Goal: Task Accomplishment & Management: Manage account settings

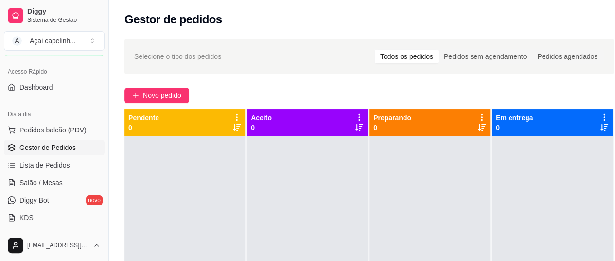
scroll to position [57, 0]
click at [52, 181] on span "Salão / Mesas" at bounding box center [40, 184] width 43 height 10
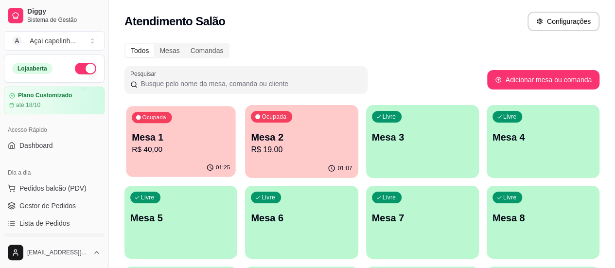
click at [160, 149] on p "R$ 40,00" at bounding box center [181, 149] width 98 height 11
click at [178, 160] on div "01:25" at bounding box center [180, 168] width 109 height 18
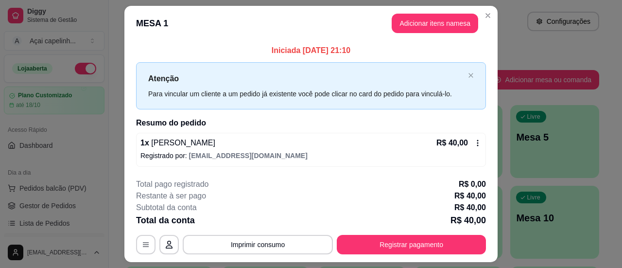
scroll to position [25, 0]
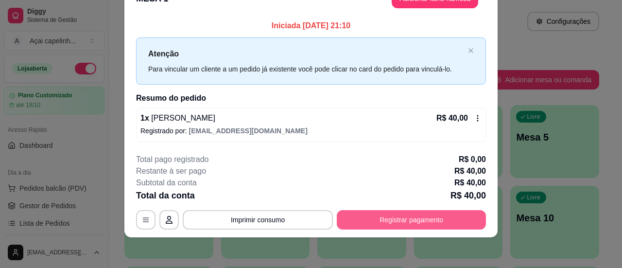
click at [372, 214] on button "Registrar pagamento" at bounding box center [411, 219] width 149 height 19
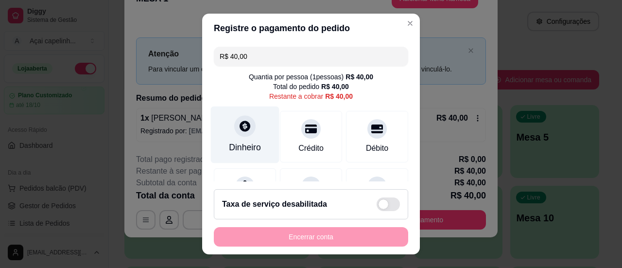
click at [240, 126] on icon at bounding box center [245, 126] width 11 height 11
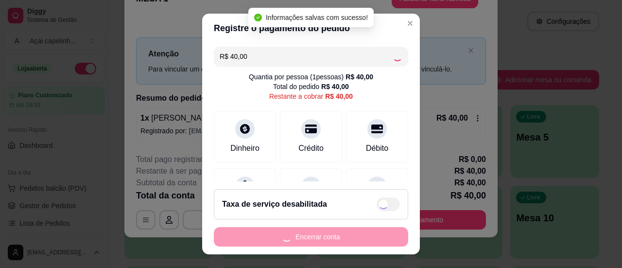
type input "R$ 0,00"
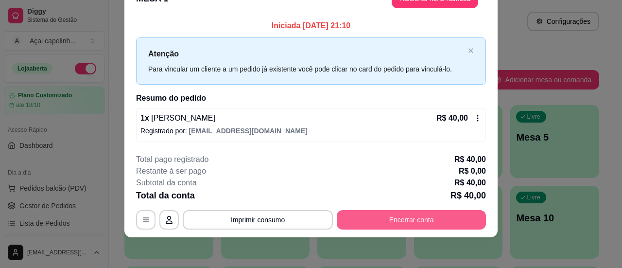
click at [377, 225] on button "Encerrar conta" at bounding box center [411, 219] width 149 height 19
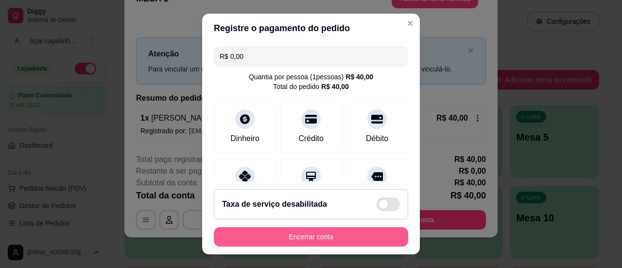
click at [355, 234] on button "Encerrar conta" at bounding box center [311, 236] width 195 height 19
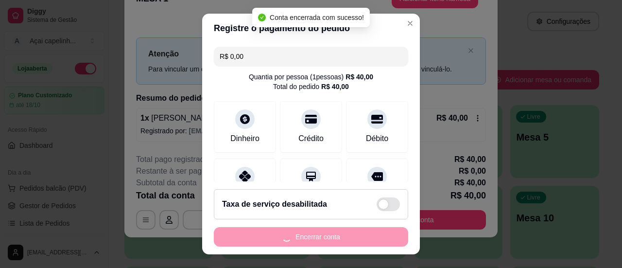
scroll to position [0, 0]
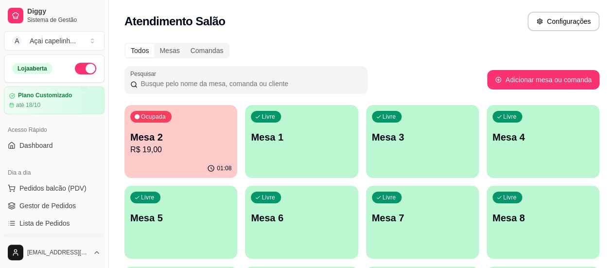
click at [179, 130] on p "Mesa 2" at bounding box center [180, 137] width 101 height 14
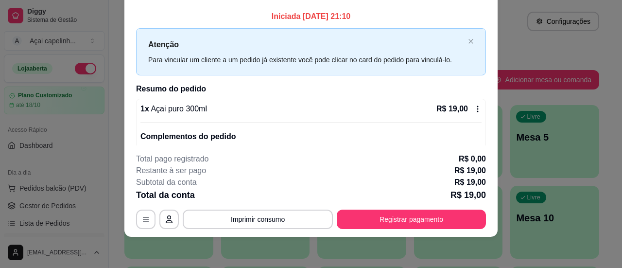
scroll to position [56, 0]
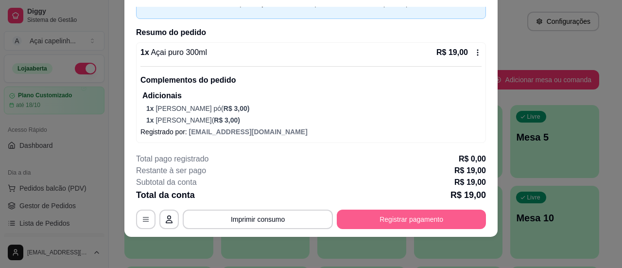
click at [402, 219] on button "Registrar pagamento" at bounding box center [411, 219] width 149 height 19
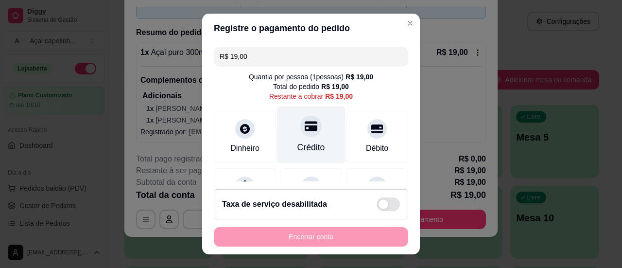
click at [302, 142] on div "Crédito" at bounding box center [312, 147] width 28 height 13
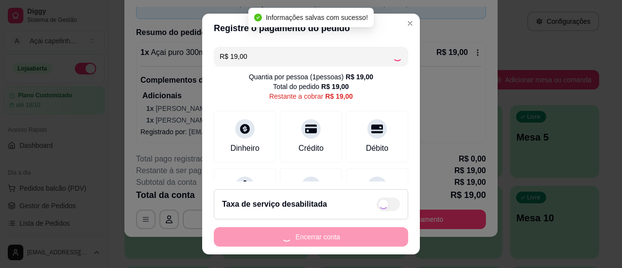
type input "R$ 0,00"
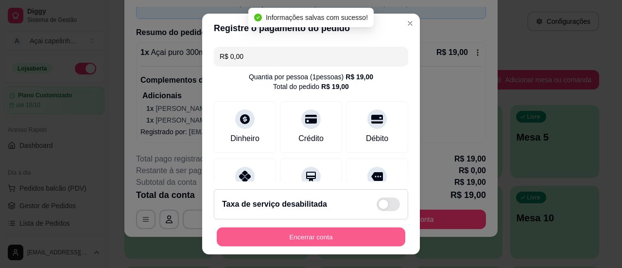
click at [324, 232] on button "Encerrar conta" at bounding box center [311, 237] width 189 height 19
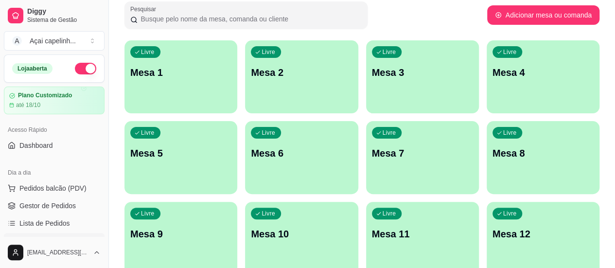
scroll to position [191, 0]
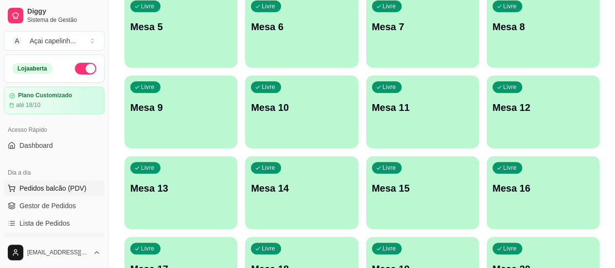
click at [67, 192] on button "Pedidos balcão (PDV)" at bounding box center [54, 188] width 101 height 16
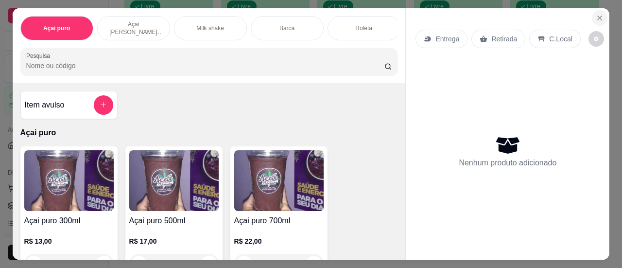
click at [596, 17] on icon "Close" at bounding box center [600, 18] width 8 height 8
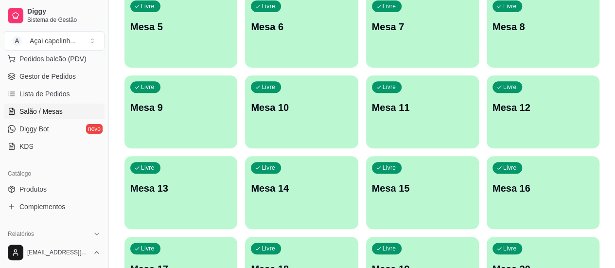
scroll to position [129, 0]
click at [72, 107] on link "Salão / Mesas" at bounding box center [54, 112] width 101 height 16
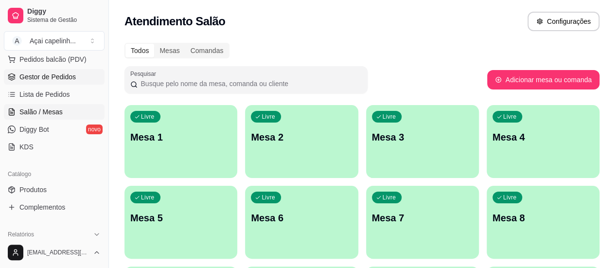
click at [42, 72] on span "Gestor de Pedidos" at bounding box center [47, 77] width 56 height 10
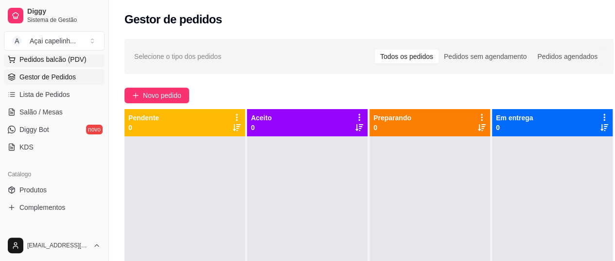
click at [48, 60] on span "Pedidos balcão (PDV)" at bounding box center [52, 59] width 67 height 10
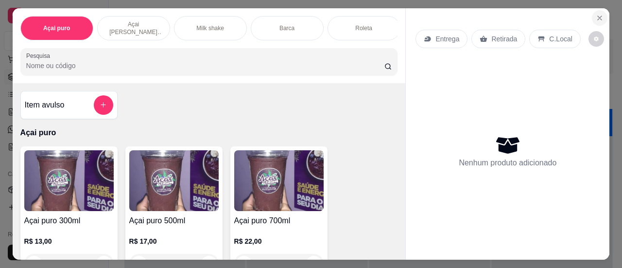
click at [596, 14] on icon "Close" at bounding box center [600, 18] width 8 height 8
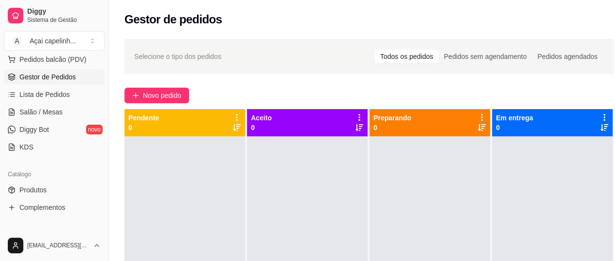
drag, startPoint x: 170, startPoint y: 266, endPoint x: 559, endPoint y: 100, distance: 422.5
click at [559, 100] on div "Novo pedido" at bounding box center [368, 96] width 489 height 16
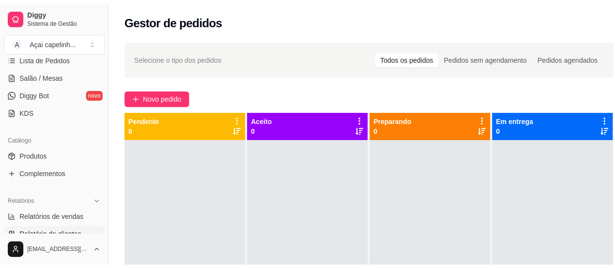
scroll to position [160, 0]
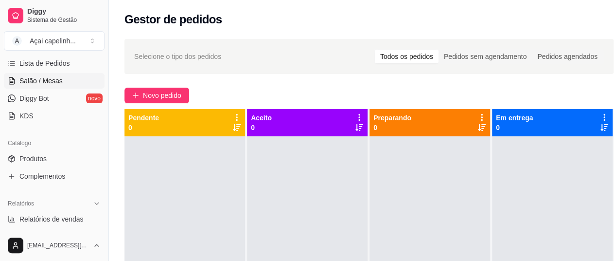
click at [52, 77] on span "Salão / Mesas" at bounding box center [40, 81] width 43 height 10
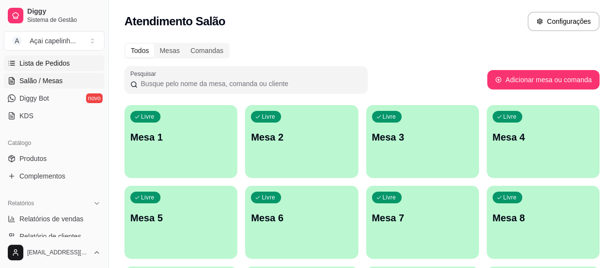
click at [39, 59] on span "Lista de Pedidos" at bounding box center [44, 63] width 51 height 10
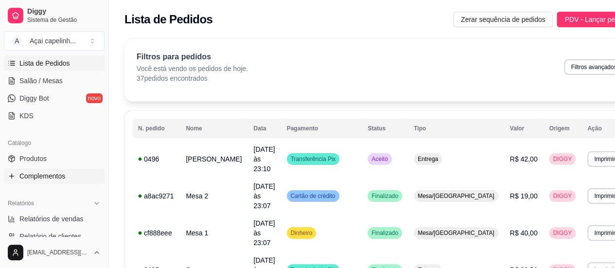
click at [36, 170] on link "Complementos" at bounding box center [54, 176] width 101 height 16
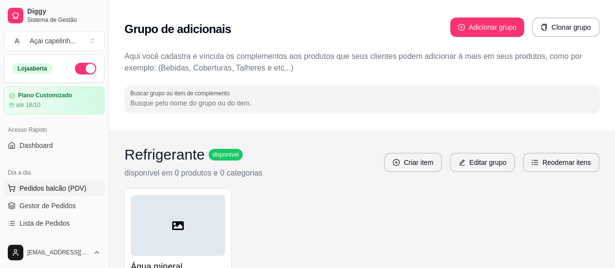
click at [49, 189] on span "Pedidos balcão (PDV)" at bounding box center [52, 188] width 67 height 10
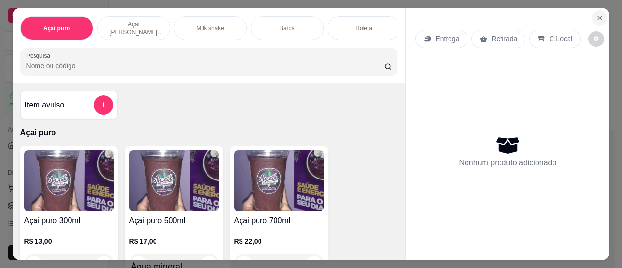
click at [596, 10] on button "Close" at bounding box center [600, 18] width 16 height 16
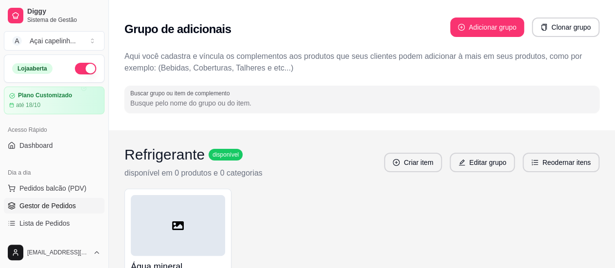
click at [53, 204] on span "Gestor de Pedidos" at bounding box center [47, 206] width 56 height 10
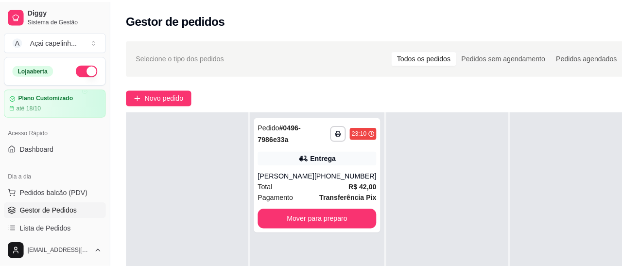
scroll to position [27, 0]
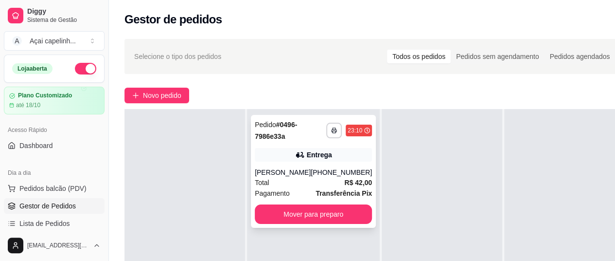
click at [342, 198] on span "Transferência Pix" at bounding box center [344, 193] width 56 height 11
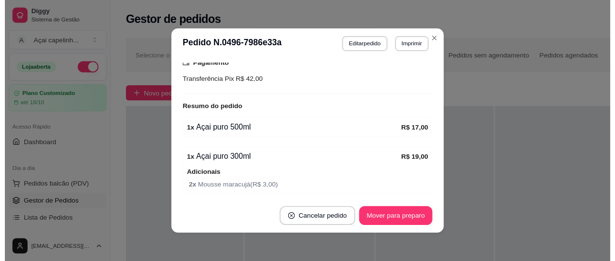
scroll to position [2, 0]
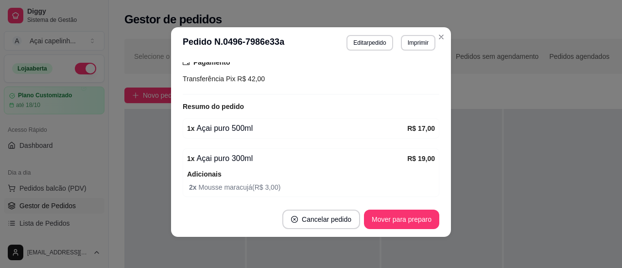
click at [331, 225] on button "Cancelar pedido" at bounding box center [322, 219] width 78 height 19
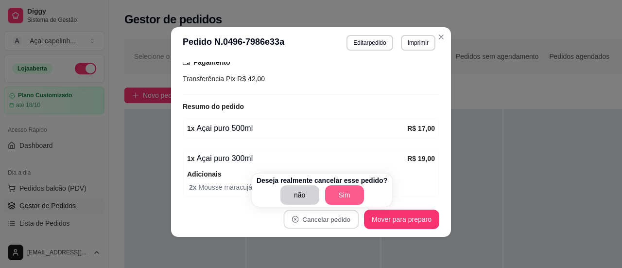
click at [341, 193] on button "Sim" at bounding box center [344, 194] width 39 height 19
